Goal: Browse casually

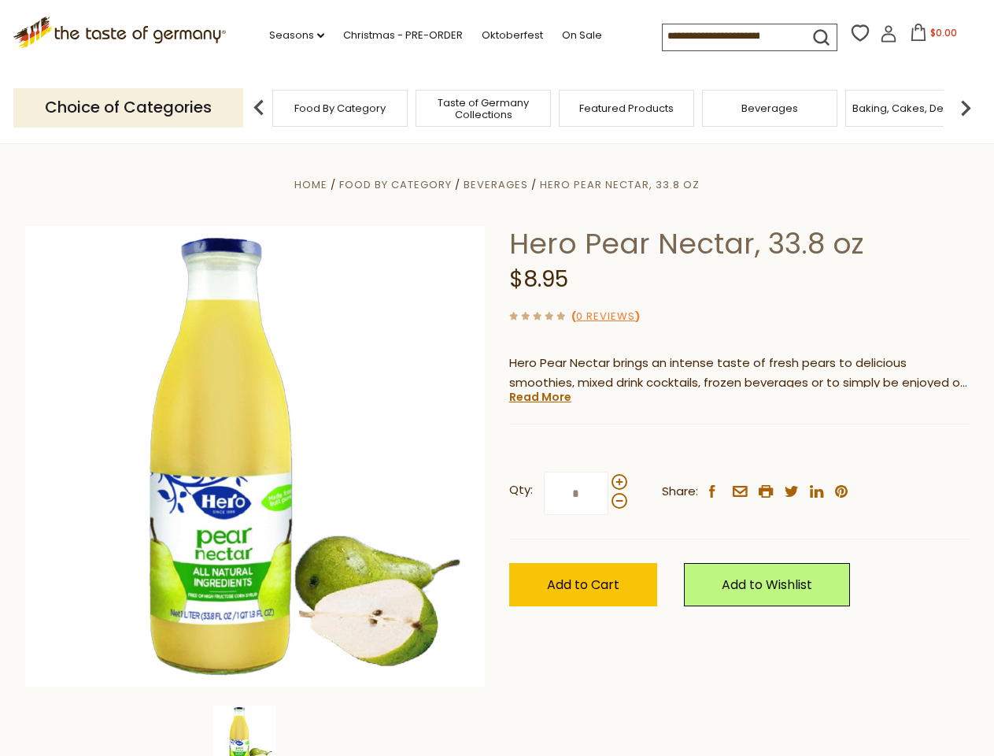
click at [497, 378] on div "Home Food By Category [GEOGRAPHIC_DATA] Hero Pear Nectar, 33.8 oz Hero Pear Nec…" at bounding box center [497, 478] width 968 height 606
click at [290, 35] on link "Seasons dropdown_arrow" at bounding box center [296, 35] width 55 height 17
click at [730, 36] on input at bounding box center [729, 35] width 133 height 22
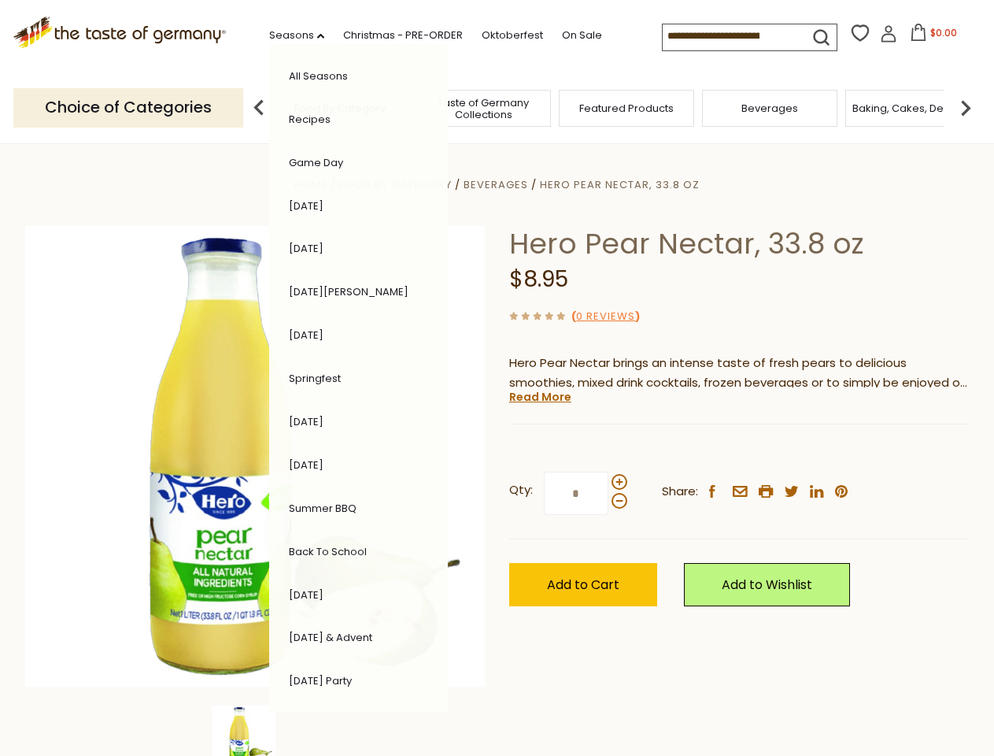
click at [930, 37] on span "$0.00" at bounding box center [943, 32] width 27 height 13
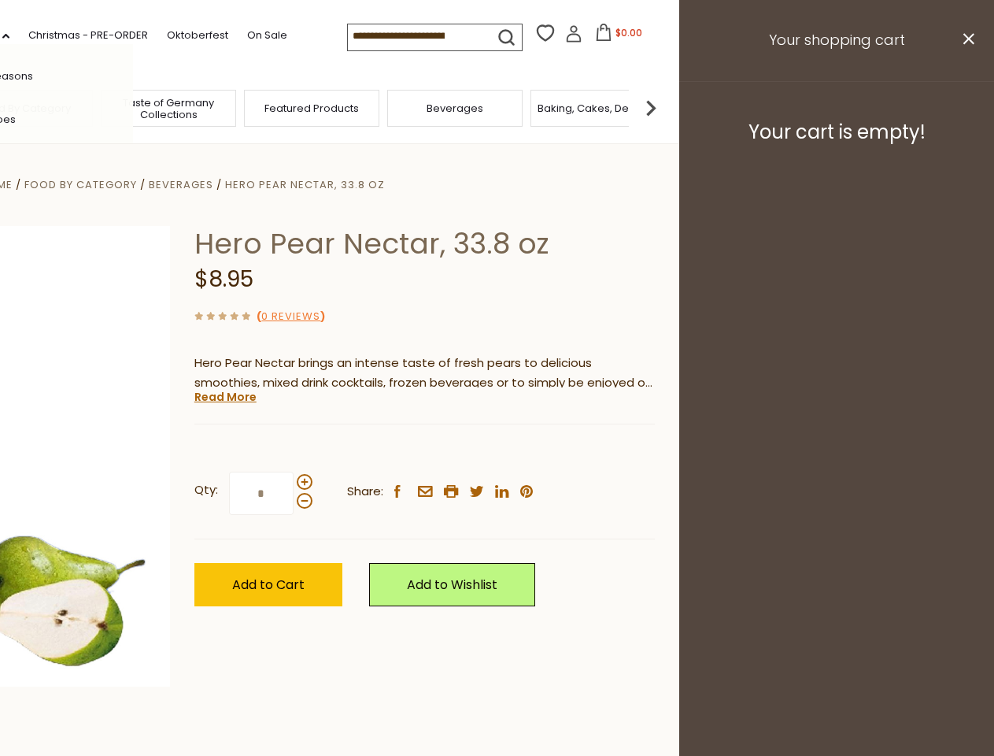
click at [133, 107] on div "All Seasons Recipes Game Day [DATE] [DATE] [DATE][PERSON_NAME] [DATE] Springfes…" at bounding box center [43, 377] width 179 height 667
click at [966, 107] on footer "Your cart is empty!" at bounding box center [836, 132] width 315 height 102
click at [497, 449] on div "Qty: * Share: facebook email printer twitter linkedin pinterest" at bounding box center [424, 493] width 460 height 91
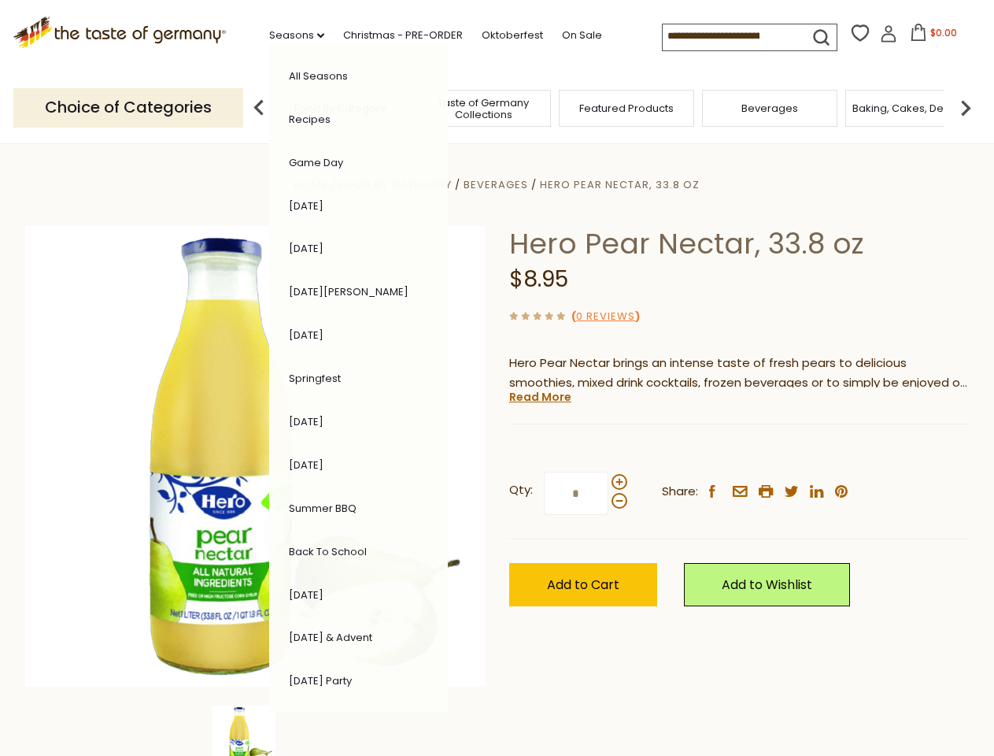
click at [255, 730] on div "Home Food By Category [GEOGRAPHIC_DATA] Hero Pear Nectar, 33.8 oz Hero Pear Nec…" at bounding box center [497, 478] width 968 height 606
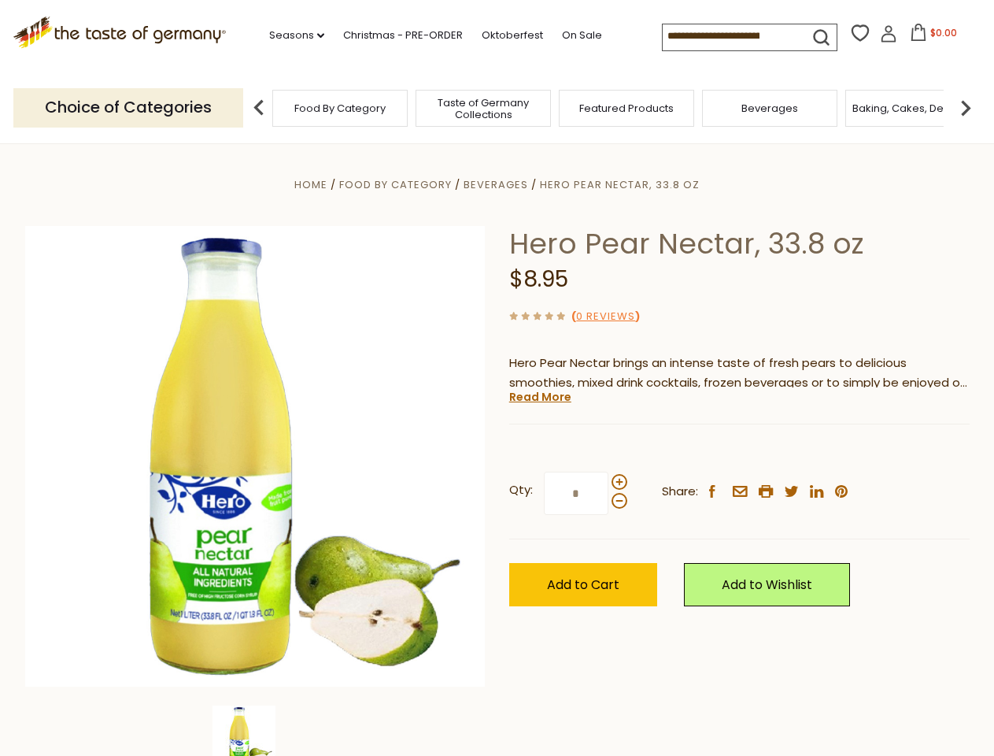
click at [255, 730] on div "Home Food By Category [GEOGRAPHIC_DATA] Hero Pear Nectar, 33.8 oz Hero Pear Nec…" at bounding box center [497, 478] width 968 height 606
click at [539, 397] on link "Read More" at bounding box center [540, 397] width 62 height 16
